Goal: Information Seeking & Learning: Learn about a topic

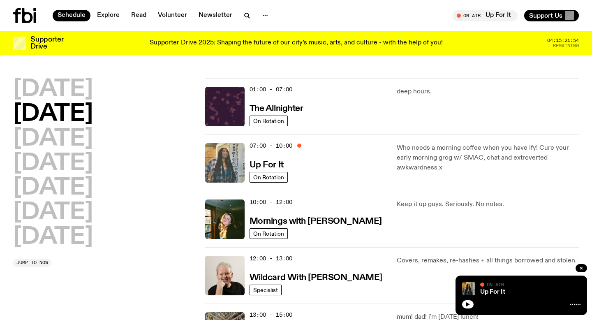
click at [224, 168] on img at bounding box center [224, 162] width 39 height 39
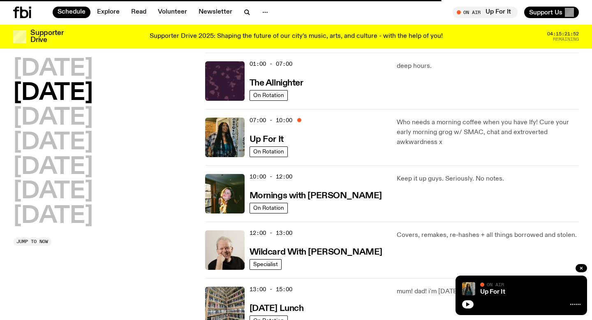
scroll to position [90, 0]
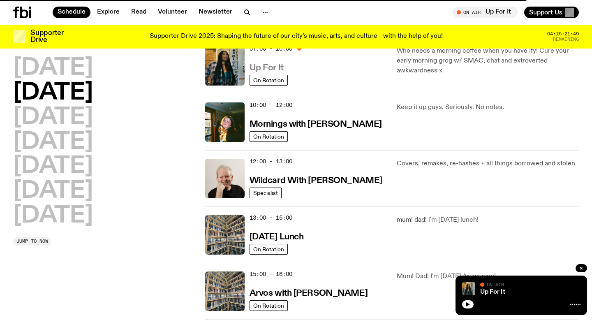
click at [260, 67] on h3 "Up For It" at bounding box center [266, 68] width 34 height 9
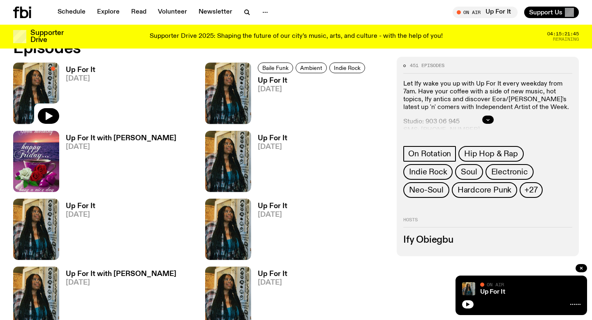
scroll to position [392, 0]
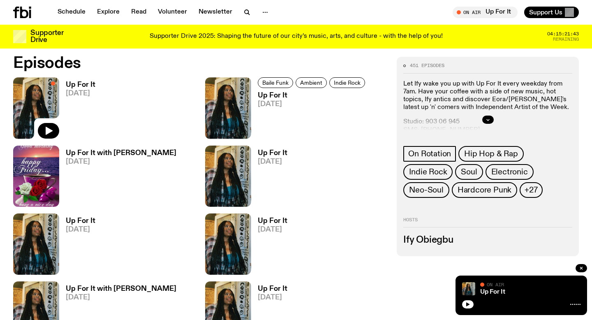
click at [279, 97] on h3 "Up For It" at bounding box center [313, 95] width 110 height 7
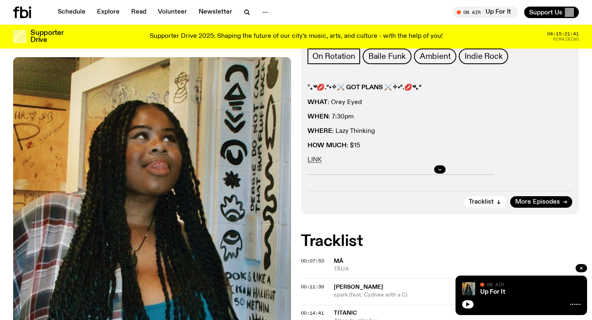
scroll to position [135, 0]
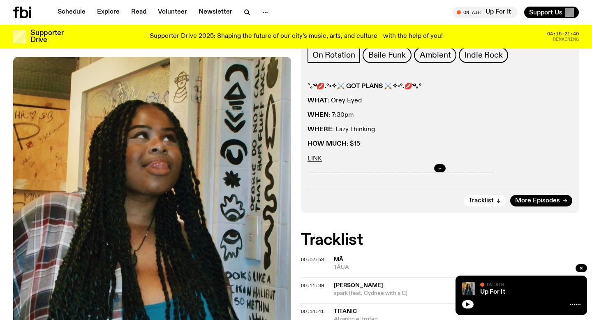
click at [438, 169] on icon "button" at bounding box center [439, 168] width 5 height 5
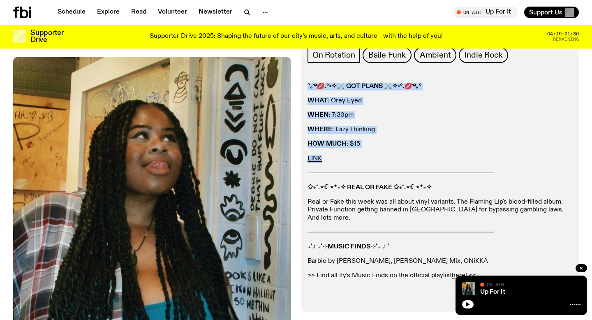
drag, startPoint x: 308, startPoint y: 87, endPoint x: 387, endPoint y: 162, distance: 109.6
click at [387, 162] on div "° ｡༄💋.°˖✧⚔ GOT PLANS ⚔✧˖°.💋༄｡° WHAT : Orey Eyed WHEN : 7:30pm WHERE : Lazy Thin…" at bounding box center [439, 181] width 265 height 197
copy div "° ｡༄💋.°˖✧⚔ GOT PLANS ⚔✧˖°.💋༄｡° WHAT : Orey Eyed WHEN : 7:30pm WHERE : Lazy Thin…"
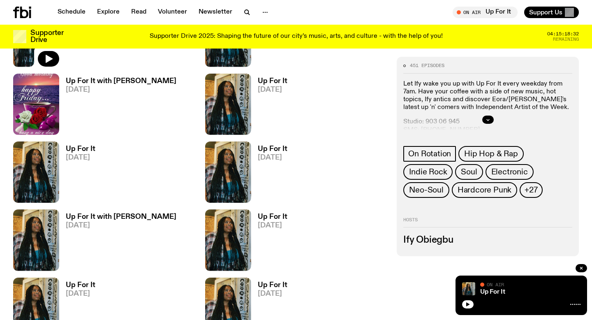
scroll to position [571, 0]
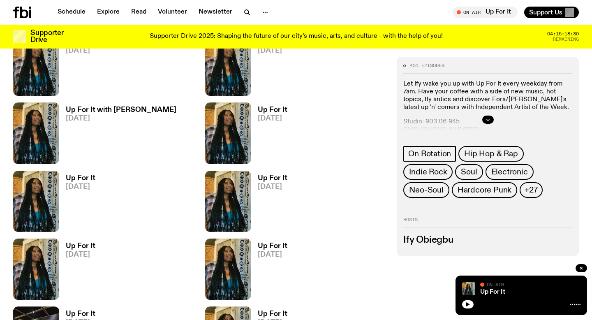
click at [167, 107] on div "Up For It with [PERSON_NAME] [DATE]" at bounding box center [104, 132] width 182 height 61
click at [102, 190] on div "Up For It [DATE]" at bounding box center [104, 201] width 182 height 61
click at [84, 180] on h3 "Up For It" at bounding box center [81, 178] width 30 height 7
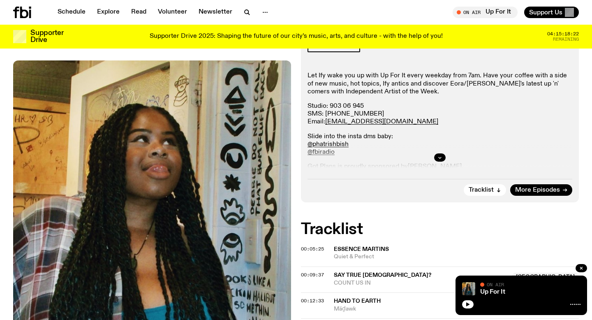
scroll to position [148, 0]
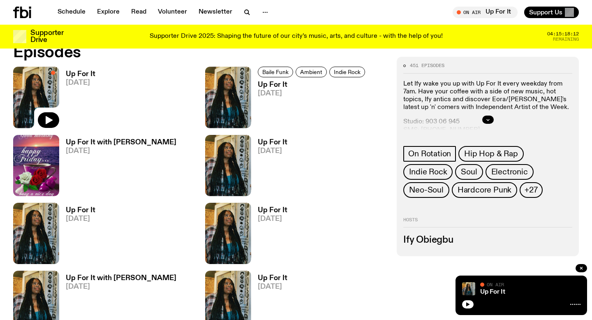
scroll to position [418, 0]
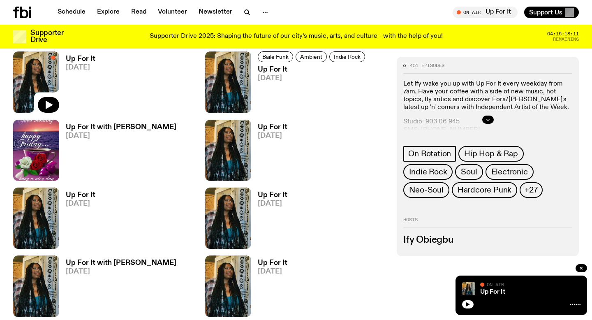
click at [268, 135] on span "[DATE]" at bounding box center [273, 135] width 30 height 7
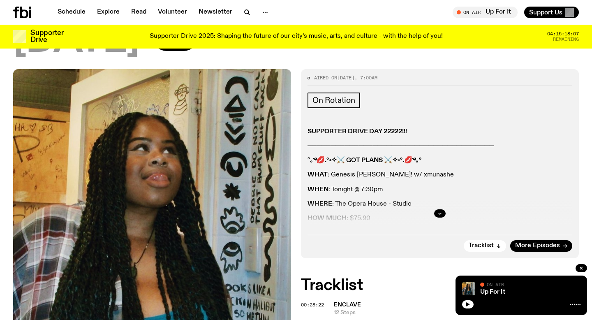
scroll to position [127, 0]
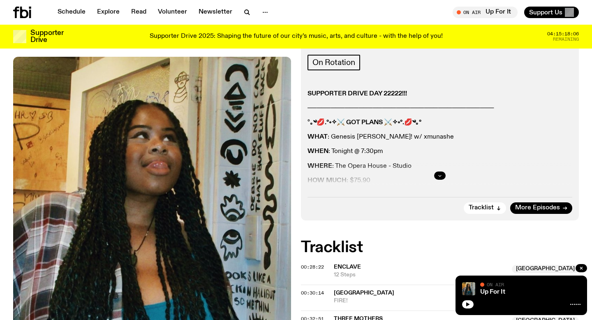
click at [437, 173] on icon "button" at bounding box center [439, 175] width 5 height 5
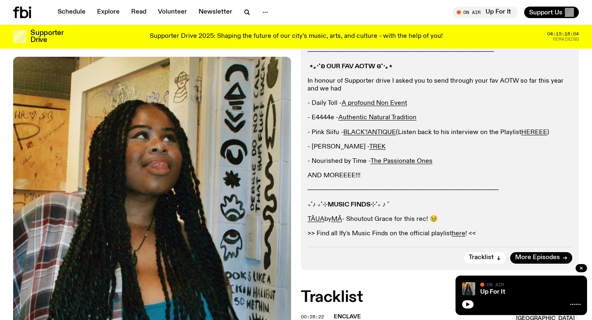
scroll to position [324, 0]
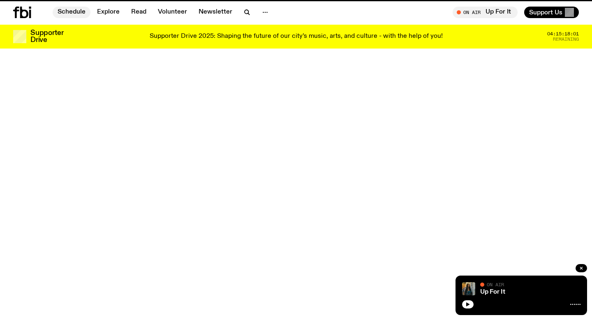
scroll to position [418, 0]
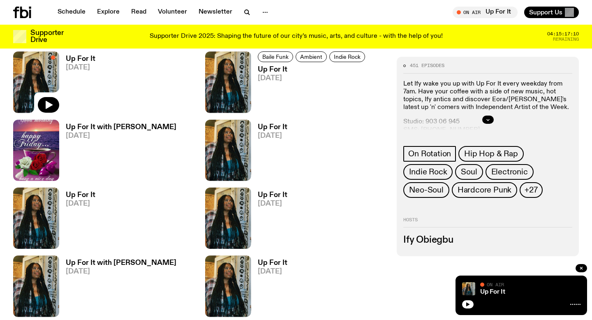
click at [287, 127] on div "Up For It [DATE]" at bounding box center [296, 150] width 182 height 61
click at [277, 128] on h3 "Up For It" at bounding box center [273, 127] width 30 height 7
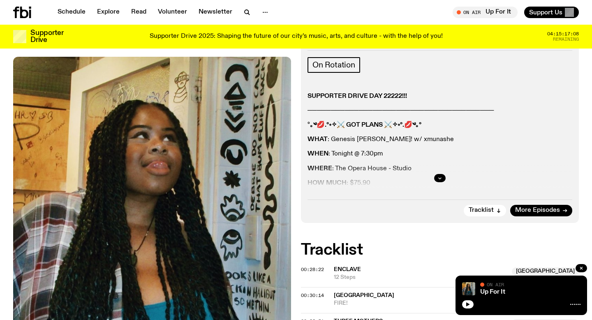
scroll to position [125, 0]
click at [443, 177] on button "button" at bounding box center [440, 178] width 12 height 8
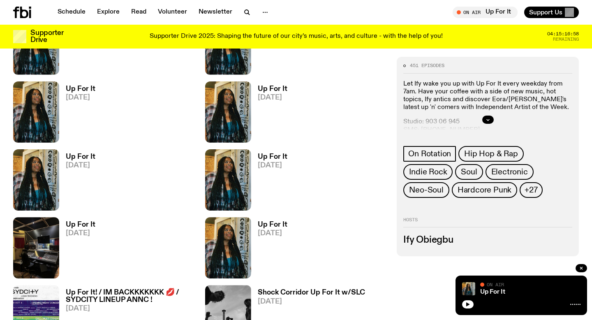
scroll to position [724, 0]
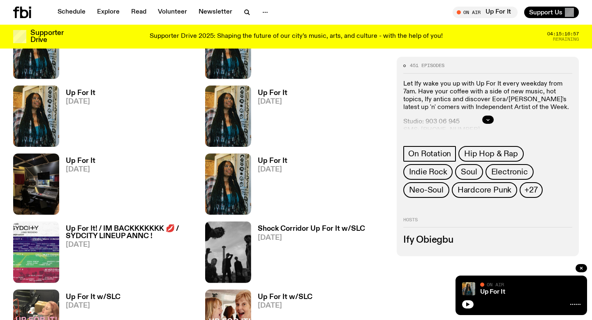
click at [277, 173] on span "[DATE]" at bounding box center [273, 169] width 30 height 7
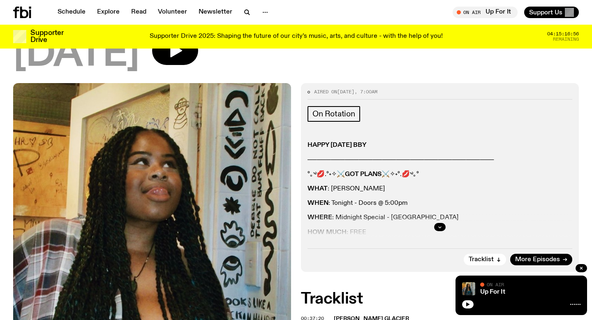
scroll to position [76, 0]
click at [440, 224] on icon "button" at bounding box center [439, 226] width 5 height 5
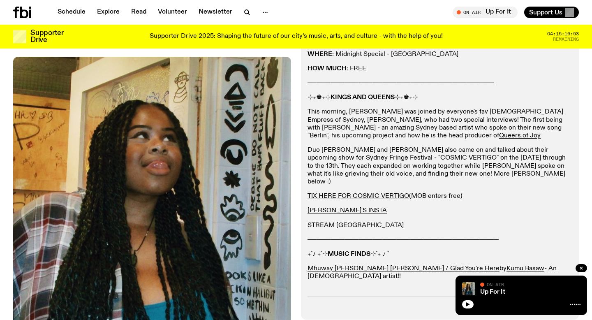
scroll to position [226, 0]
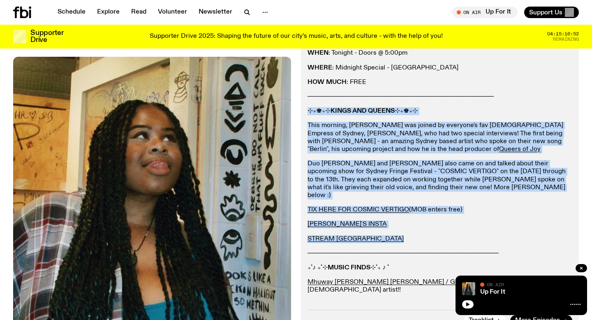
drag, startPoint x: 384, startPoint y: 236, endPoint x: 307, endPoint y: 108, distance: 149.1
click at [307, 108] on div "HAPPY [DATE] BBY ──────────────────────────────────────── °｡༄💋.°˖✧⚔ GOT PLANS ⚔…" at bounding box center [439, 150] width 265 height 317
copy div "⊹₊♚₊⊹ KINGS AND QUEENS ⊹₊♚₊⊹ This morning, [PERSON_NAME] was joined by everyone…"
click at [307, 101] on div "Aired on [DATE] 7:00am On Rotation HAPPY [DATE] BBY ───────────────────────────…" at bounding box center [440, 132] width 278 height 399
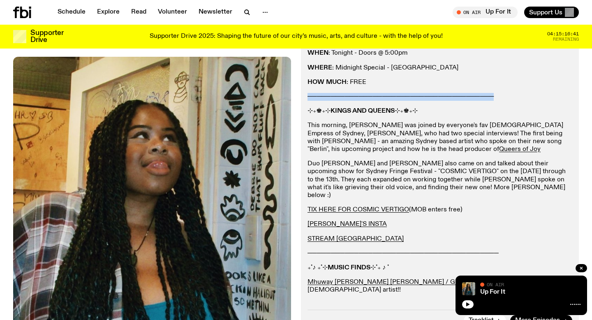
drag, startPoint x: 307, startPoint y: 96, endPoint x: 575, endPoint y: 97, distance: 268.7
click at [575, 97] on div "Aired on [DATE] 7:00am On Rotation HAPPY [DATE] BBY ───────────────────────────…" at bounding box center [440, 132] width 278 height 399
copy p "────────────────────────────────────────"
click at [352, 191] on p "Duo [PERSON_NAME] and [PERSON_NAME] also came on and talked about their upcomin…" at bounding box center [439, 179] width 265 height 39
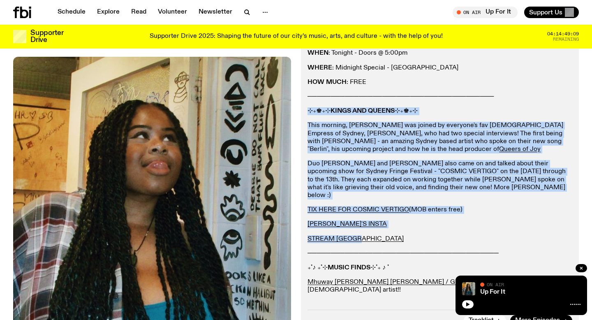
drag, startPoint x: 369, startPoint y: 229, endPoint x: 307, endPoint y: 109, distance: 135.5
click at [307, 109] on div "Aired on [DATE] 7:00am On Rotation HAPPY [DATE] BBY ───────────────────────────…" at bounding box center [440, 132] width 278 height 399
copy div "⊹₊♚₊⊹ KINGS AND QUEENS ⊹₊♚₊⊹ This morning, [PERSON_NAME] was joined by everyone…"
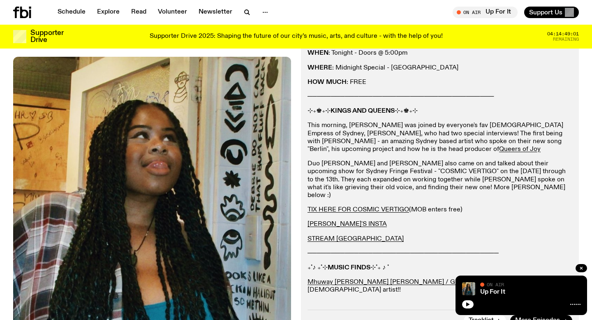
click at [355, 86] on p "HOW MUCH : FREE" at bounding box center [439, 82] width 265 height 8
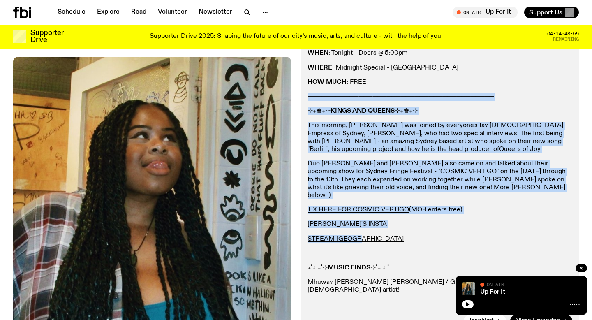
drag, startPoint x: 371, startPoint y: 232, endPoint x: 307, endPoint y: 98, distance: 148.7
click at [307, 98] on div "Aired on [DATE] 7:00am On Rotation HAPPY [DATE] BBY ───────────────────────────…" at bounding box center [440, 132] width 278 height 399
copy div "──────────────────────────────────────── ⊹₊♚₊⊹ KINGS AND QUEENS ⊹₊♚₊⊹ This morn…"
